Goal: Information Seeking & Learning: Understand process/instructions

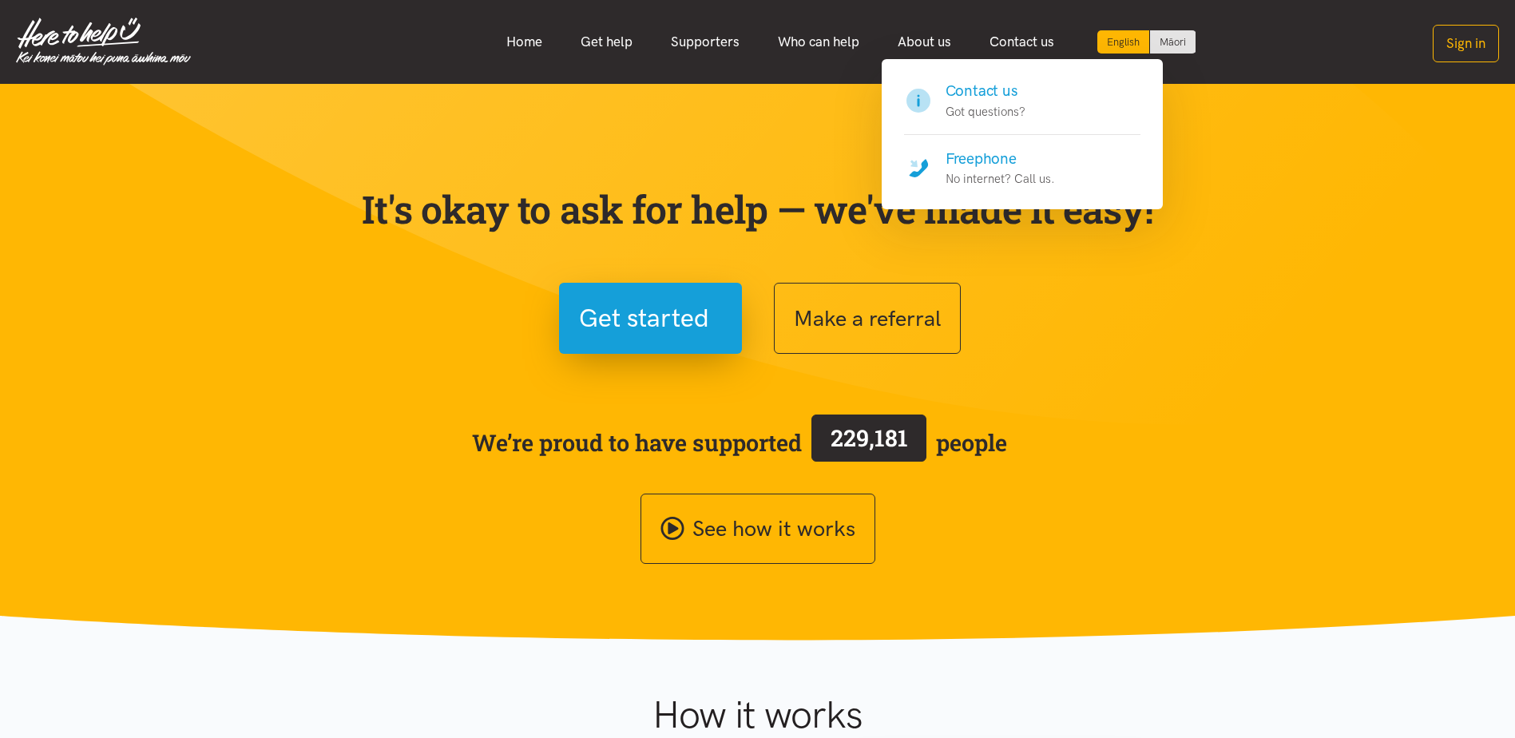
click at [981, 173] on p "No internet? Call us." at bounding box center [1000, 178] width 109 height 19
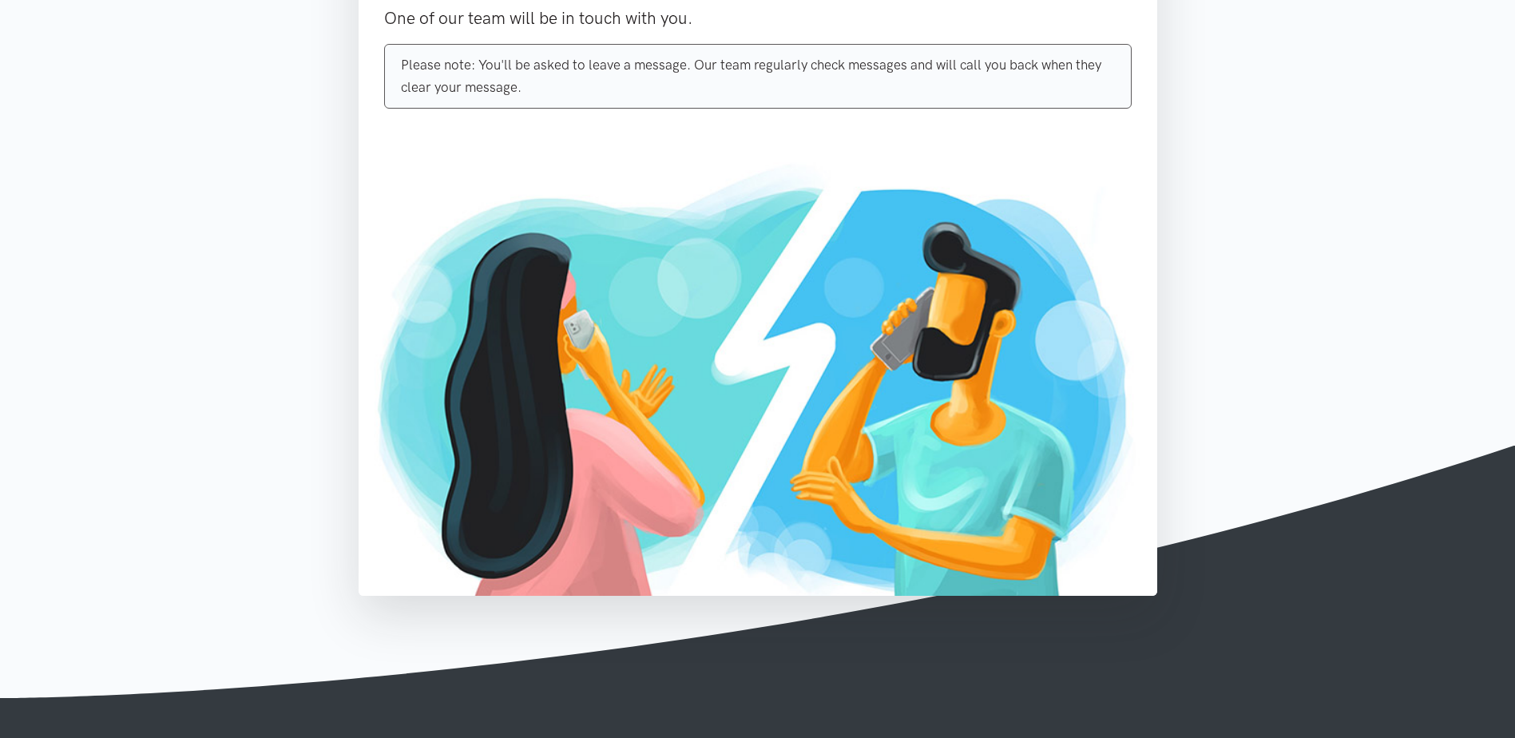
scroll to position [399, 0]
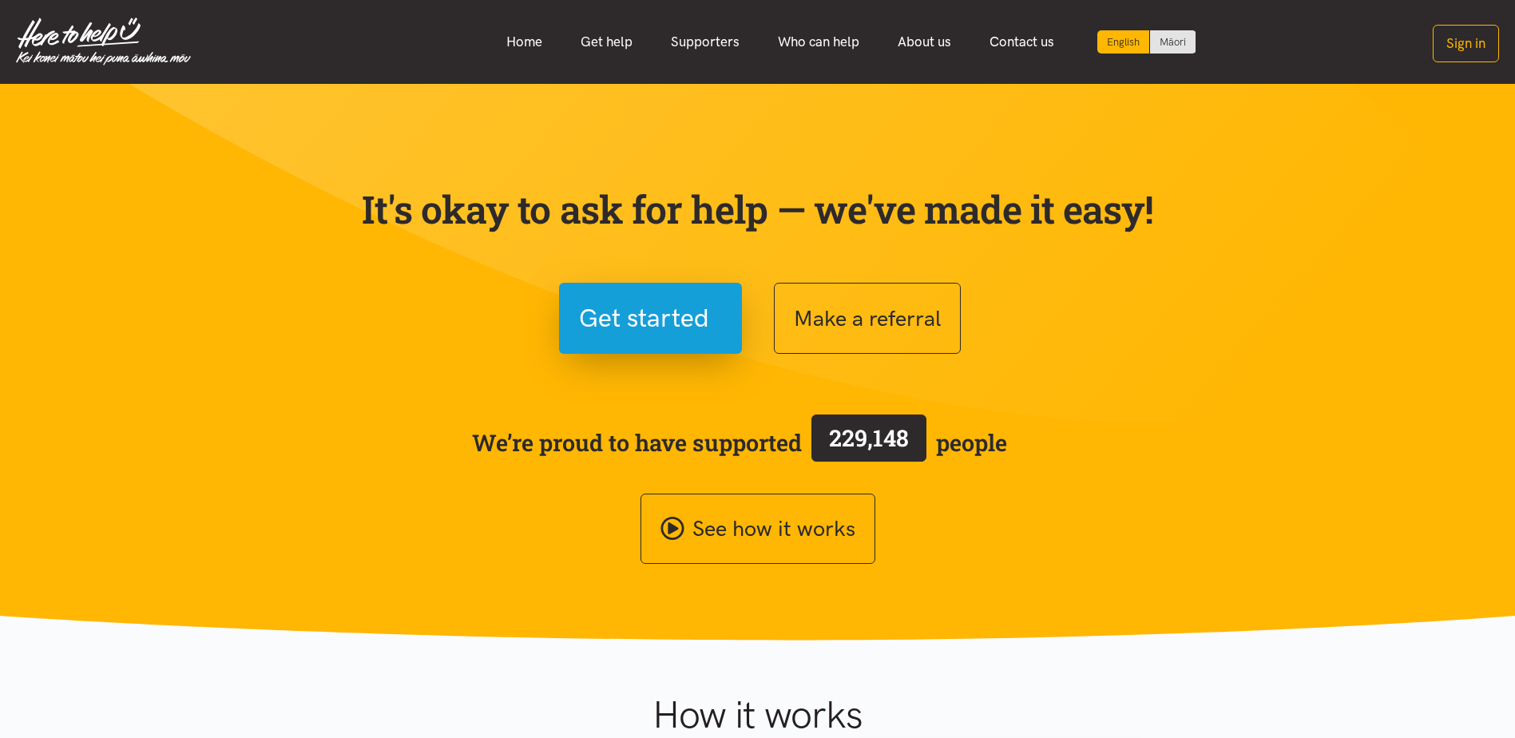
click at [1455, 39] on button "Sign in" at bounding box center [1466, 44] width 66 height 38
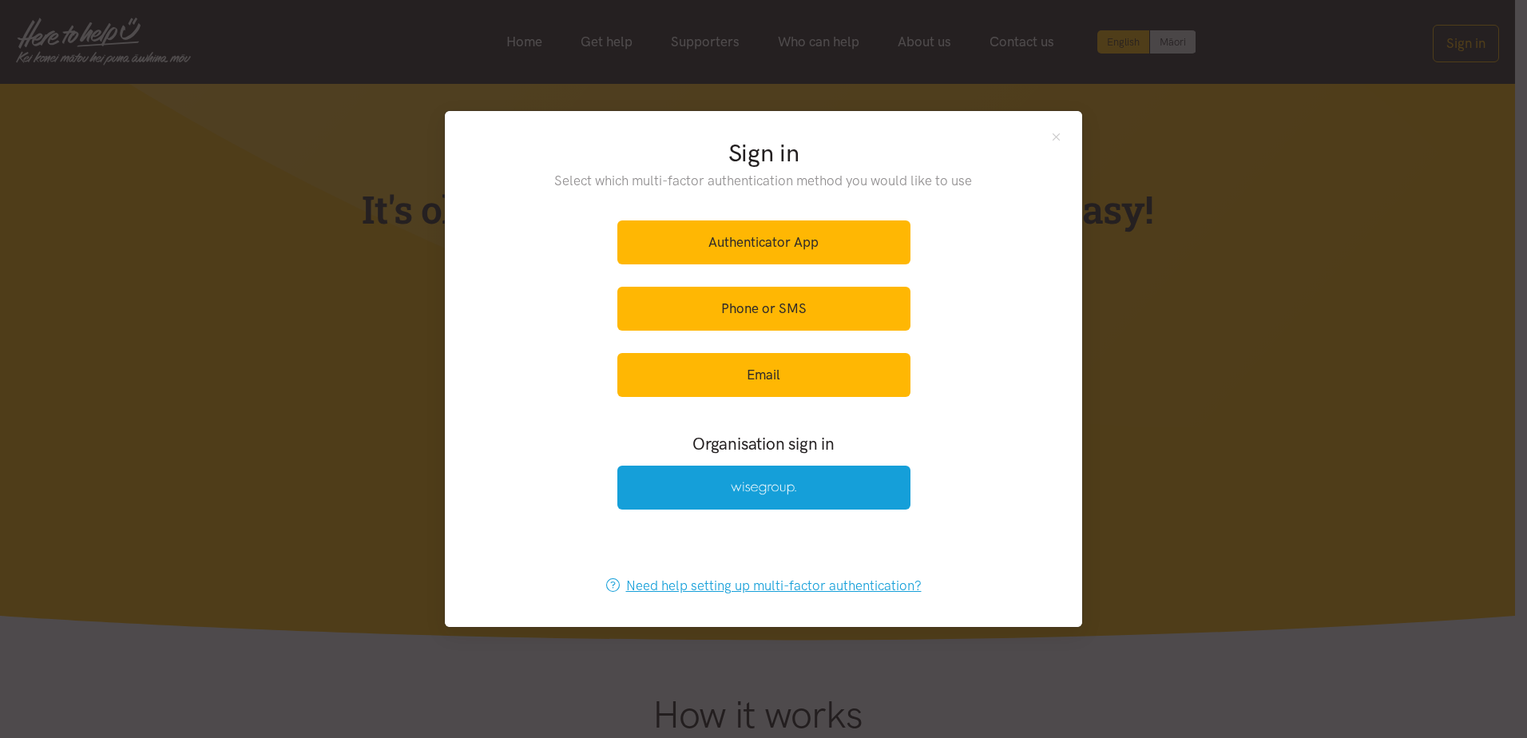
click at [720, 587] on link "Need help setting up multi-factor authentication?" at bounding box center [763, 586] width 349 height 44
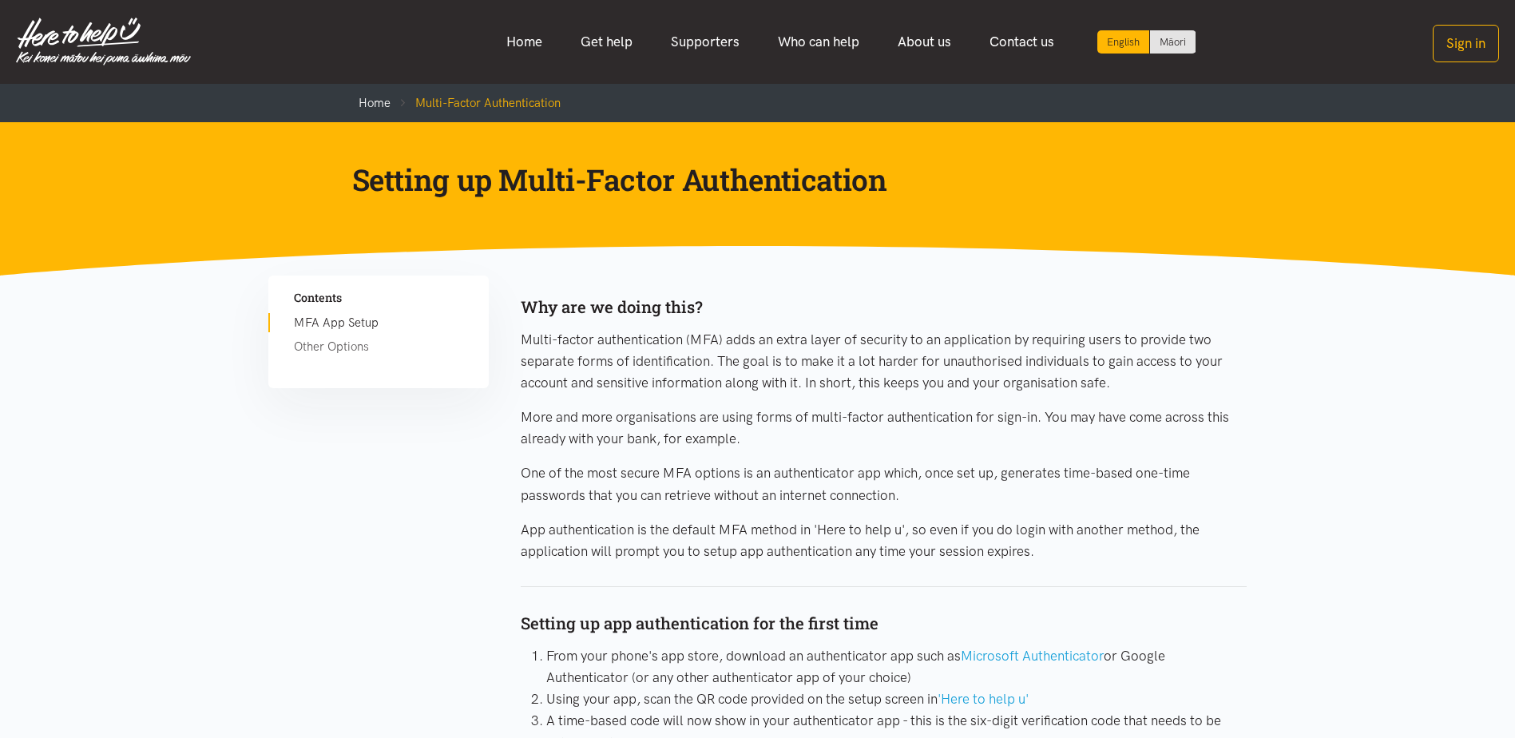
click at [307, 346] on link "Other Options" at bounding box center [378, 346] width 169 height 19
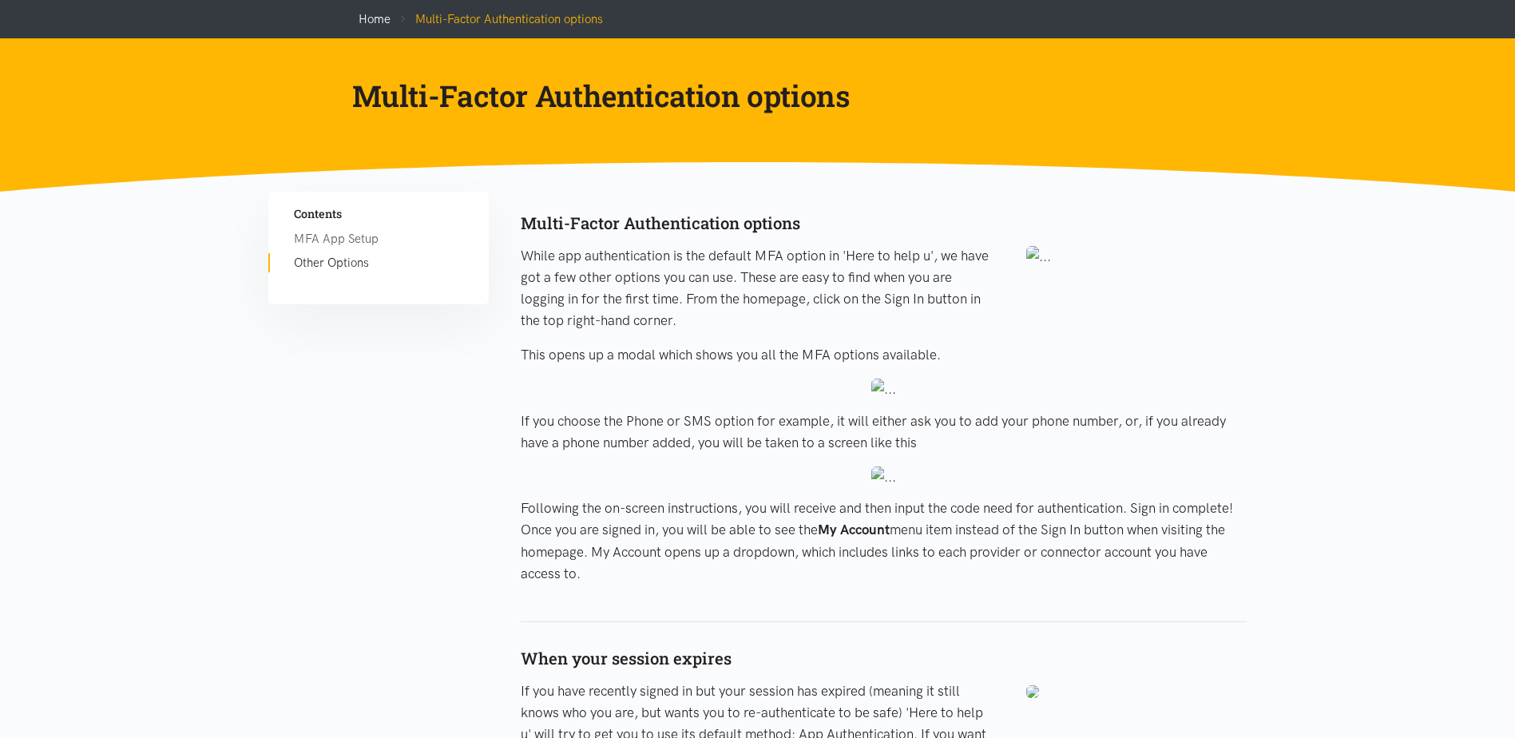
scroll to position [80, 0]
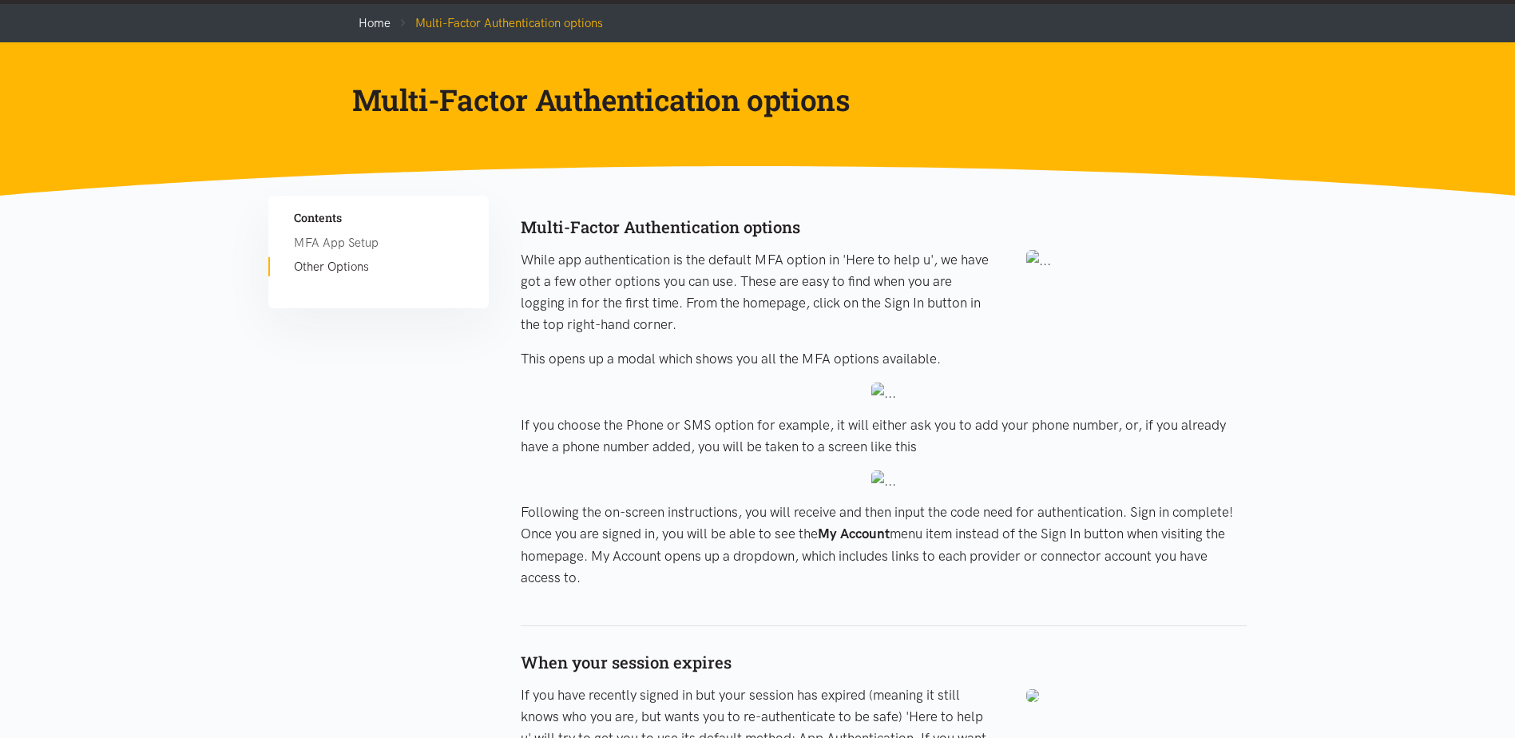
drag, startPoint x: 522, startPoint y: 258, endPoint x: 887, endPoint y: 578, distance: 486.2
click at [887, 578] on div "Multi-Factor Authentication options While app authentication is the default MFA…" at bounding box center [883, 538] width 725 height 685
copy div "While app authentication is the default MFA option in 'Here to help u', we have…"
click at [786, 294] on p "While app authentication is the default MFA option in 'Here to help u', we have…" at bounding box center [757, 292] width 473 height 87
drag, startPoint x: 519, startPoint y: 254, endPoint x: 698, endPoint y: 586, distance: 377.3
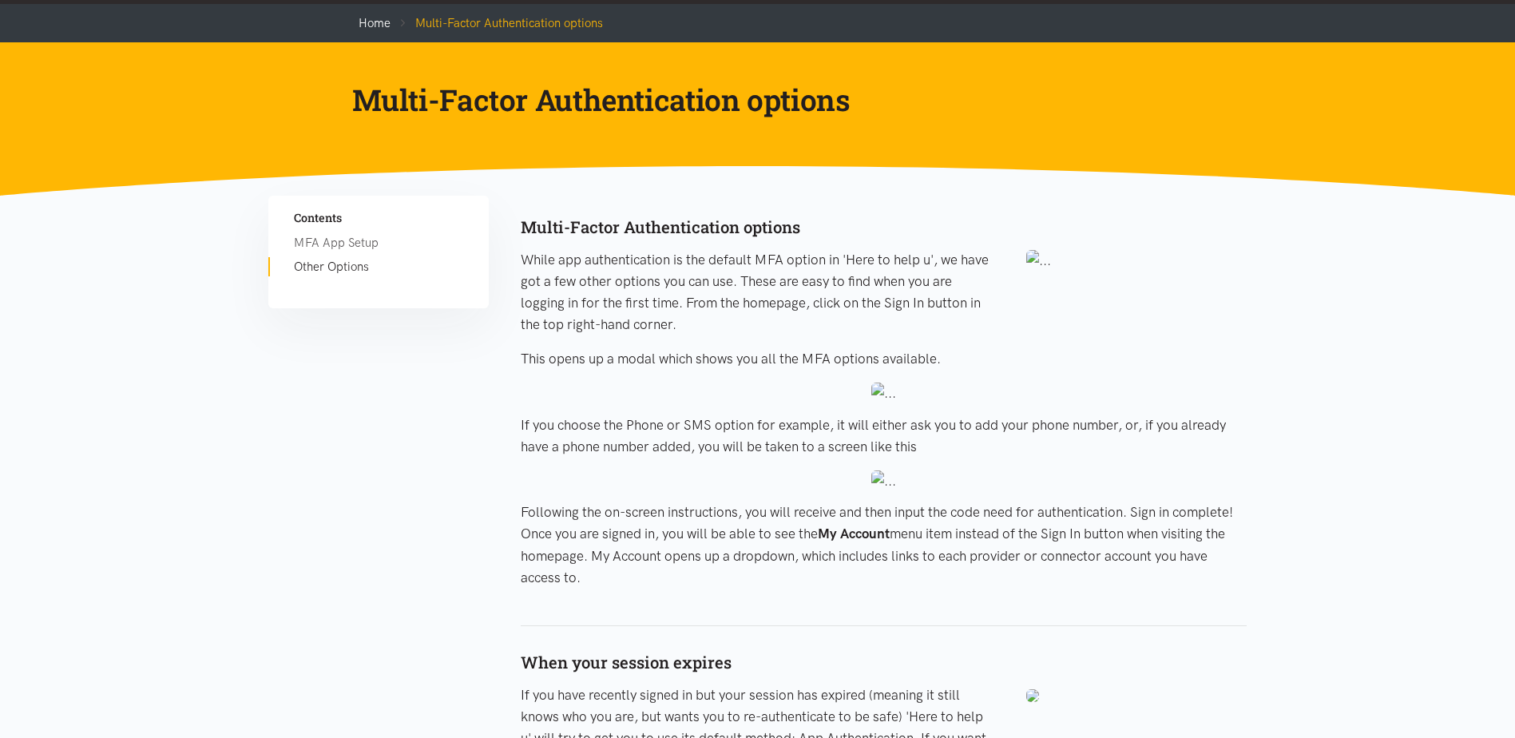
click at [698, 586] on div "Multi-Factor Authentication options While app authentication is the default MFA…" at bounding box center [883, 538] width 725 height 685
drag, startPoint x: 698, startPoint y: 586, endPoint x: 605, endPoint y: 519, distance: 115.0
copy div "While app authentication is the default MFA option in 'Here to help u', we have…"
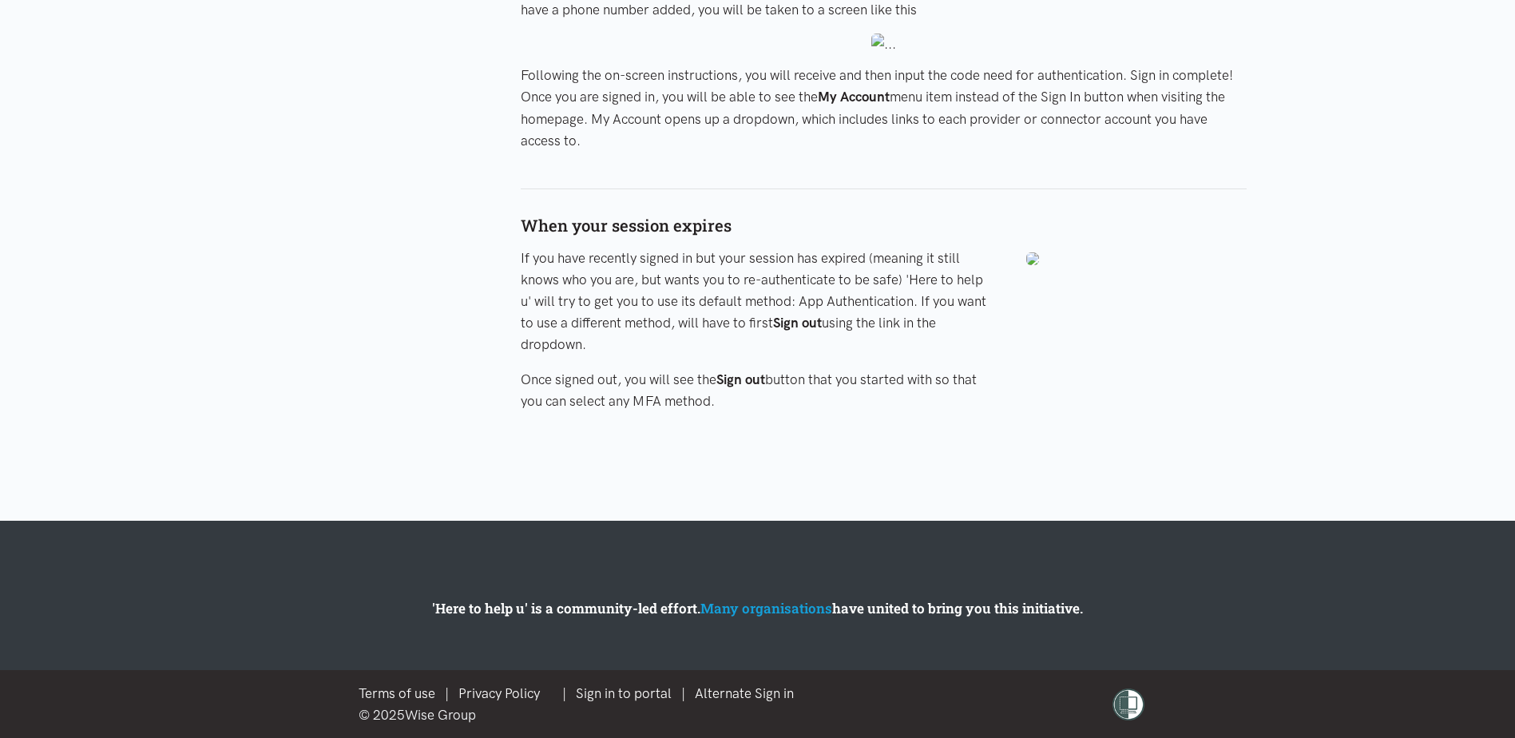
scroll to position [518, 0]
